Goal: Find specific page/section: Find specific page/section

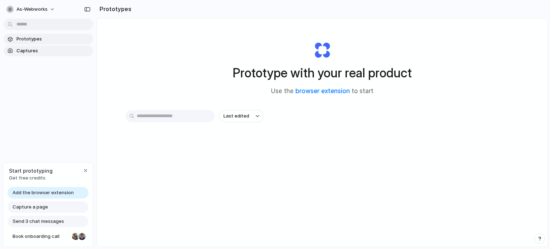
click at [24, 51] on span "Captures" at bounding box center [53, 50] width 74 height 7
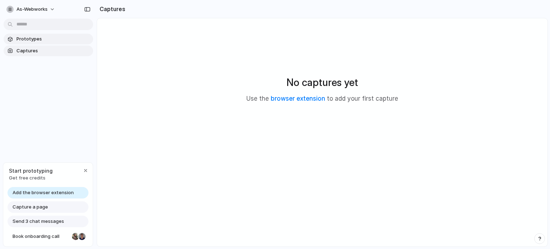
click at [33, 43] on link "Prototypes" at bounding box center [49, 39] width 90 height 11
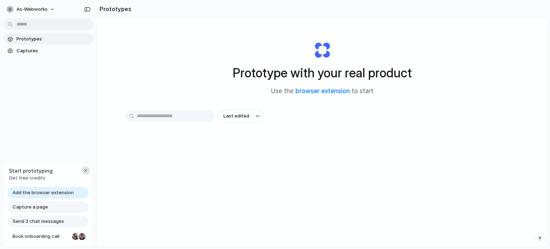
click at [87, 171] on div "button" at bounding box center [86, 171] width 6 height 6
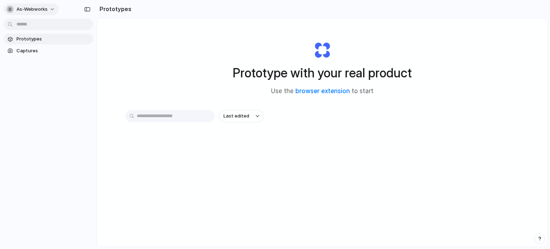
click at [45, 10] on span "as-webworks" at bounding box center [31, 9] width 31 height 7
click at [86, 10] on div "Settings Invite members Change theme Sign out" at bounding box center [275, 124] width 550 height 249
click at [85, 10] on div "button" at bounding box center [87, 9] width 6 height 5
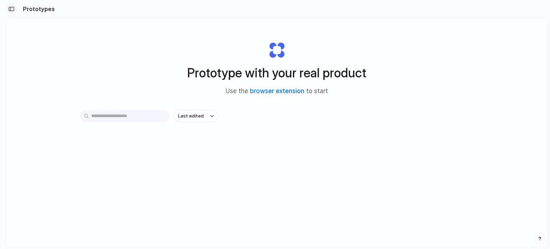
click at [11, 8] on div "button" at bounding box center [11, 8] width 6 height 5
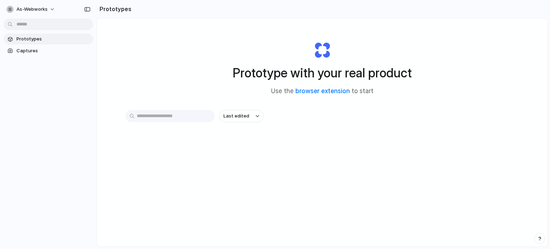
click at [186, 116] on input "text" at bounding box center [170, 116] width 90 height 12
click at [322, 91] on link "browser extension" at bounding box center [322, 90] width 54 height 7
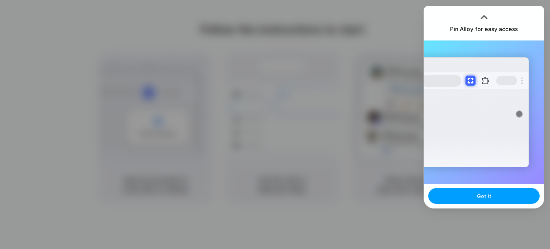
click at [494, 192] on button "Got it" at bounding box center [483, 196] width 111 height 16
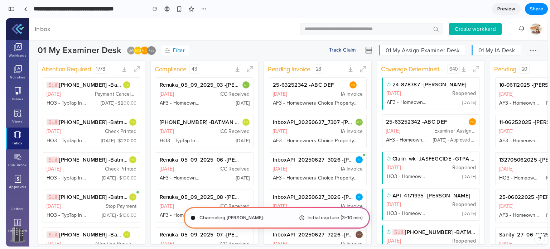
click at [209, 219] on span "Channeling [PERSON_NAME] ." at bounding box center [231, 217] width 64 height 7
type input "**********"
